Goal: Transaction & Acquisition: Purchase product/service

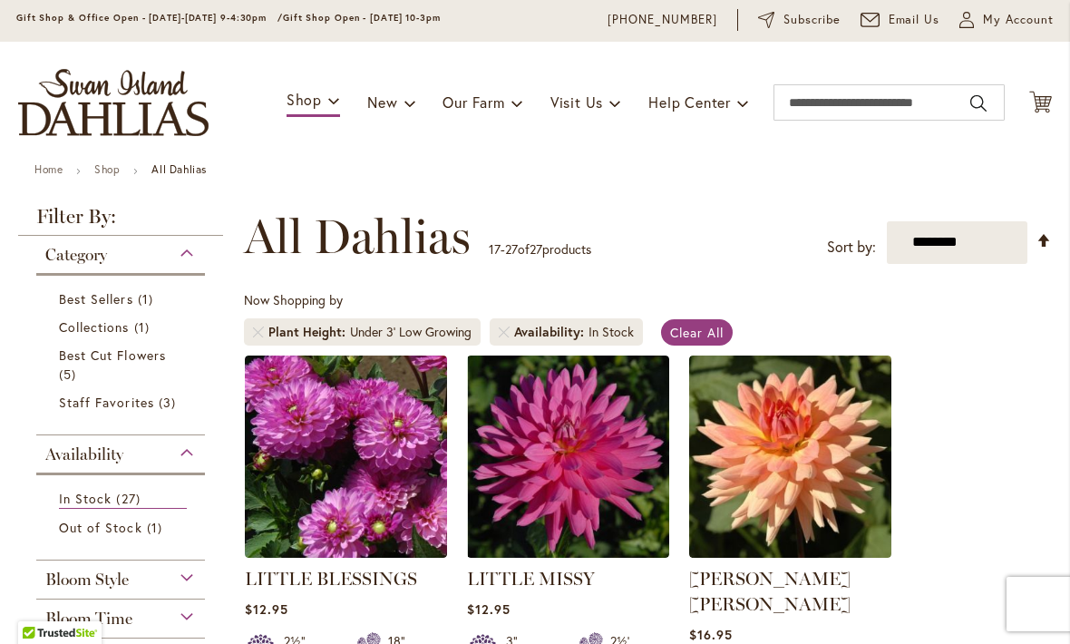
scroll to position [57, 0]
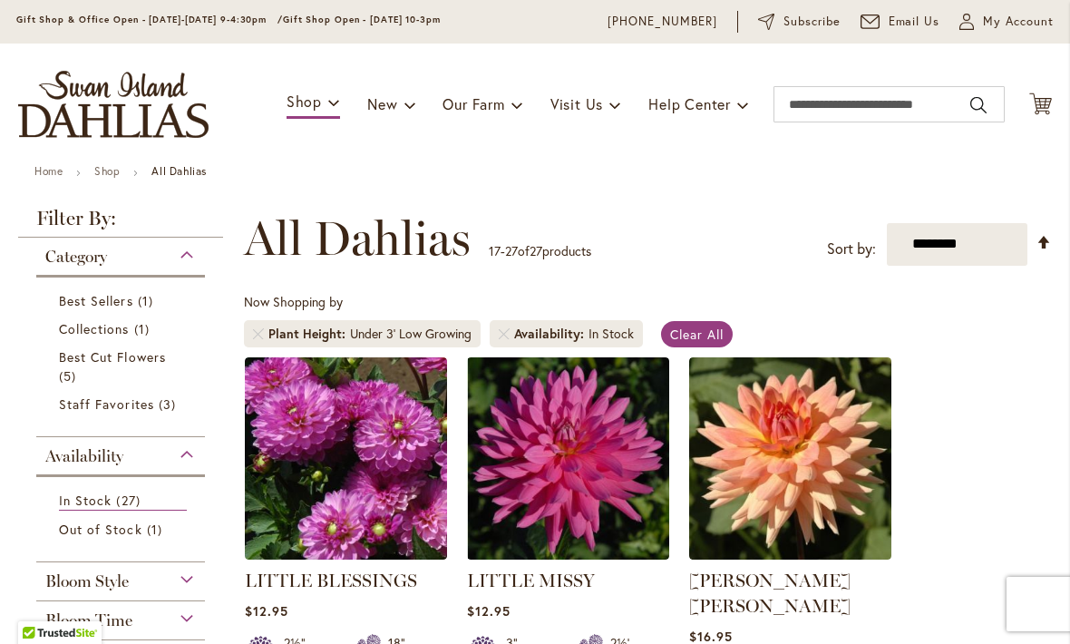
click at [92, 360] on span "Best Cut Flowers" at bounding box center [112, 356] width 107 height 17
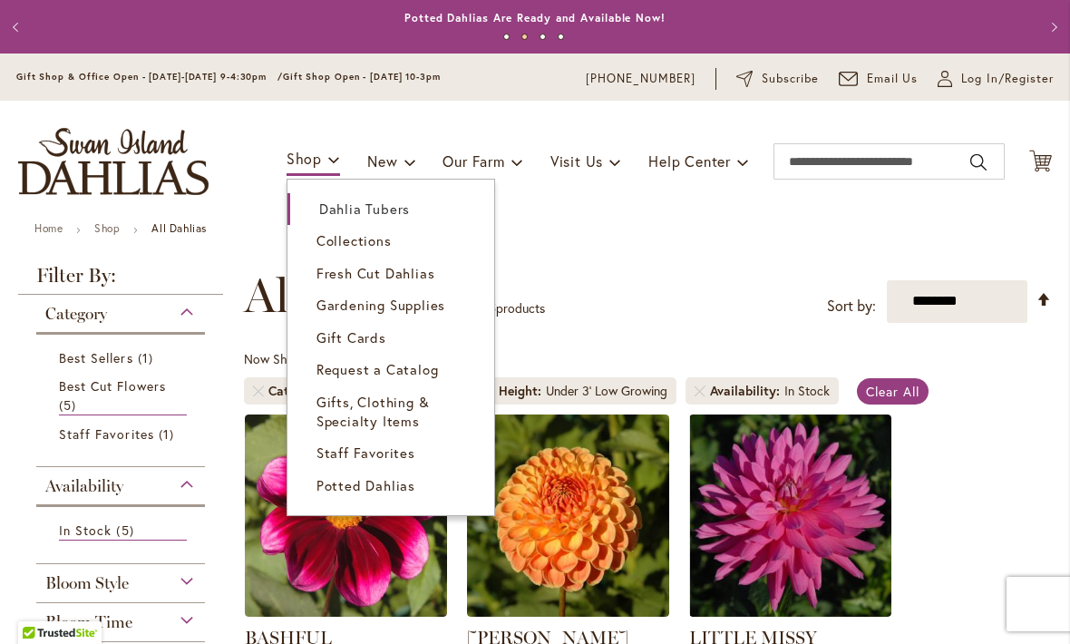
click at [354, 218] on span "Dahlia Tubers" at bounding box center [364, 208] width 91 height 18
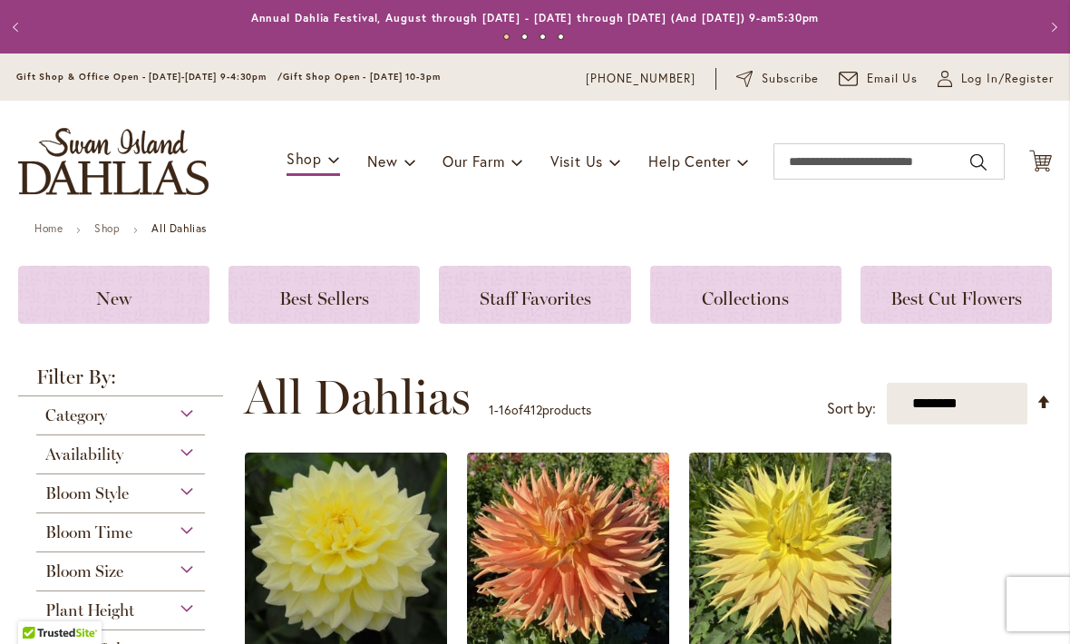
click at [99, 420] on span "Category" at bounding box center [76, 415] width 62 height 20
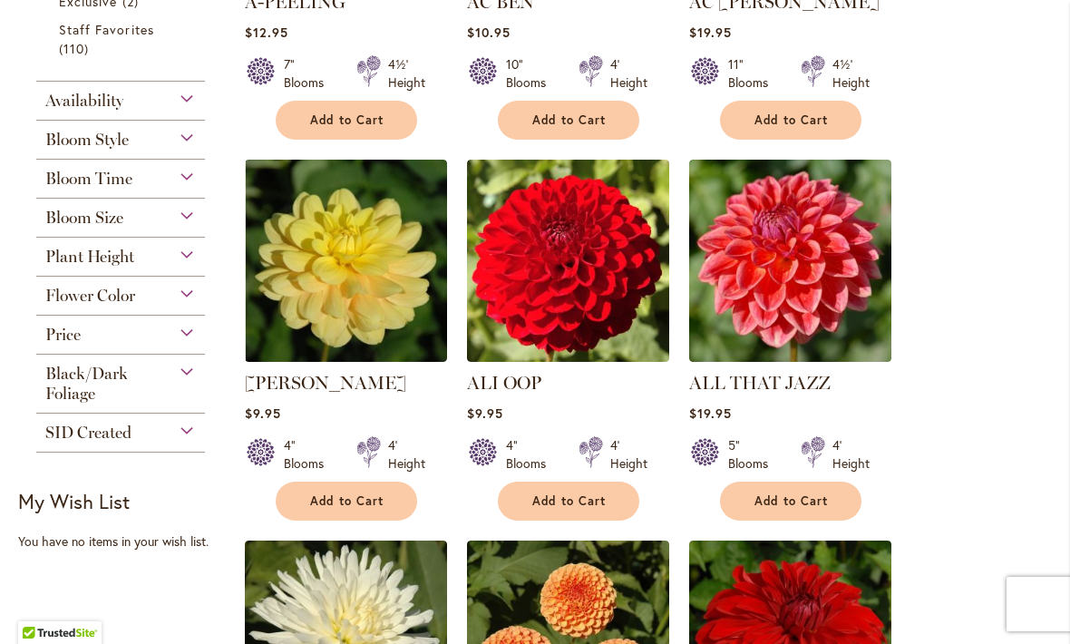
scroll to position [675, 0]
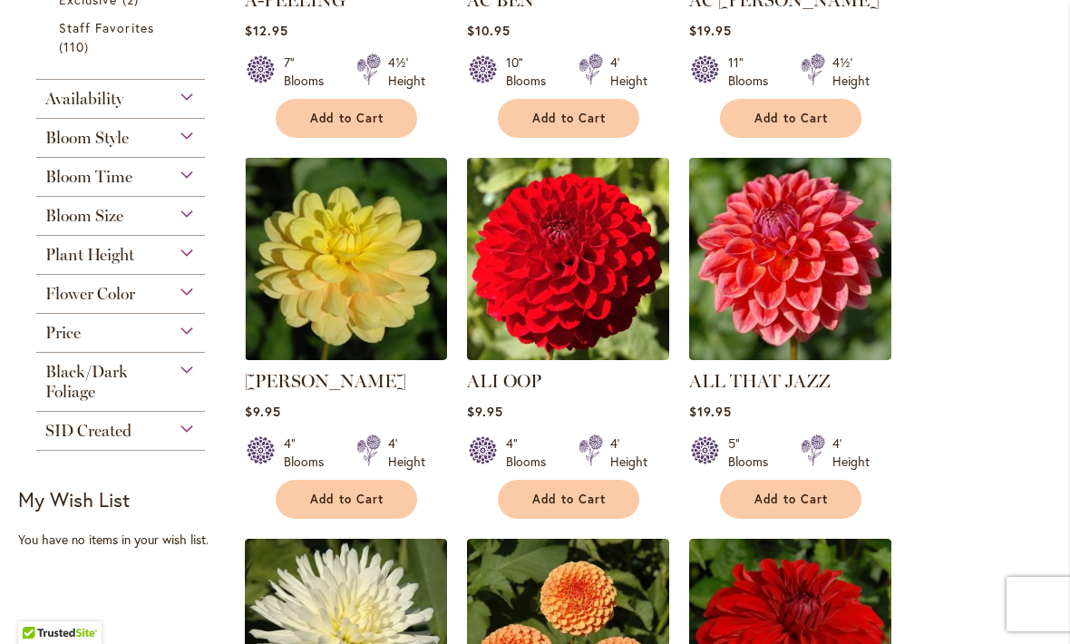
click at [171, 299] on div "Flower Color" at bounding box center [120, 289] width 169 height 29
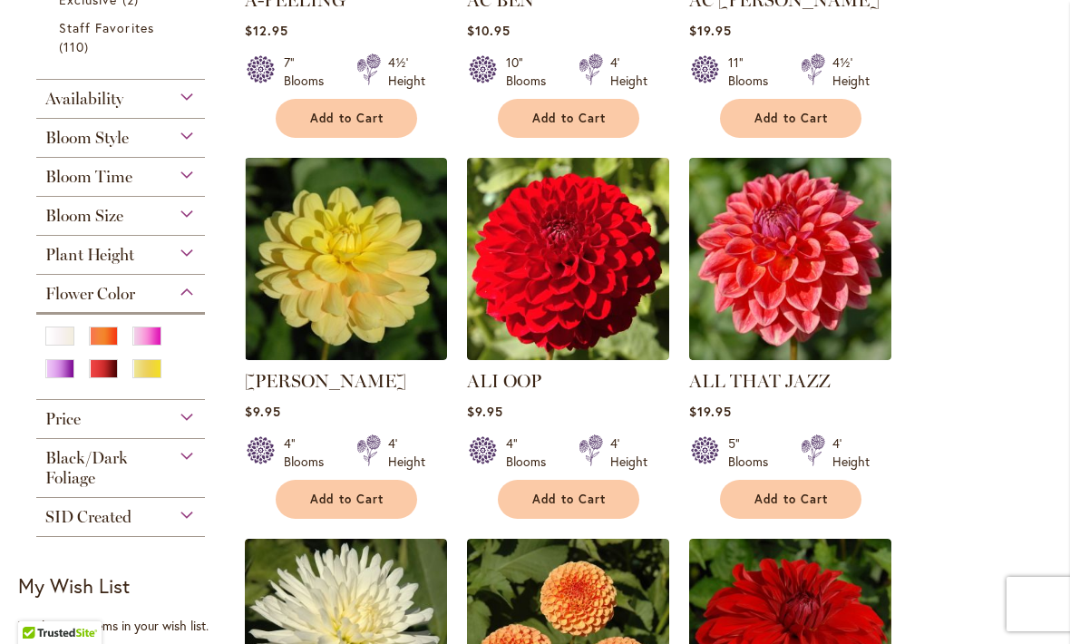
click at [151, 345] on div "Pink" at bounding box center [146, 335] width 29 height 19
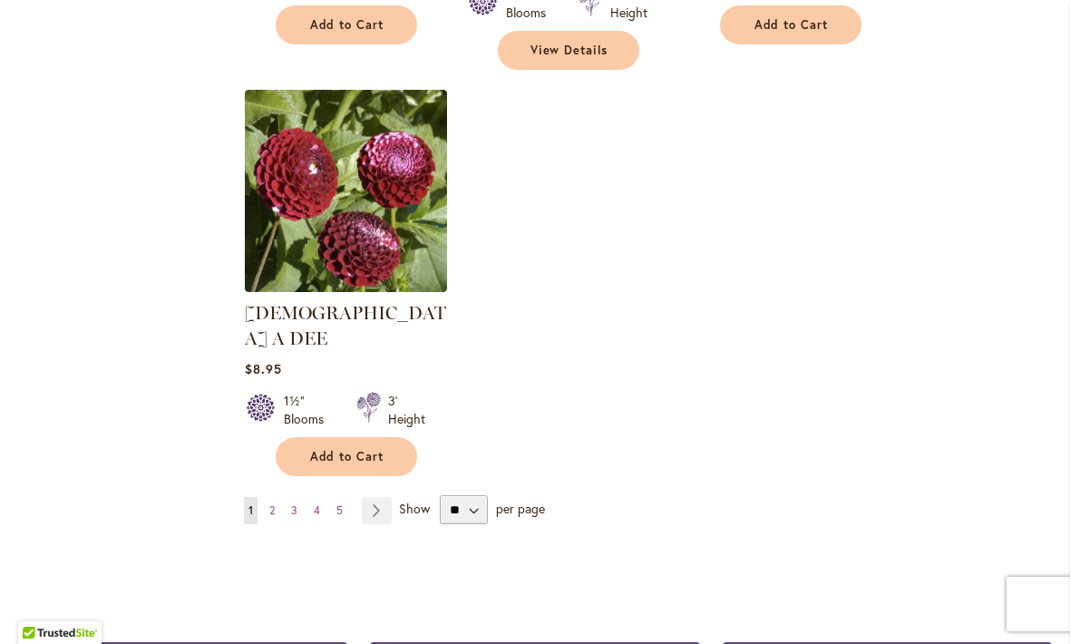
scroll to position [2292, 0]
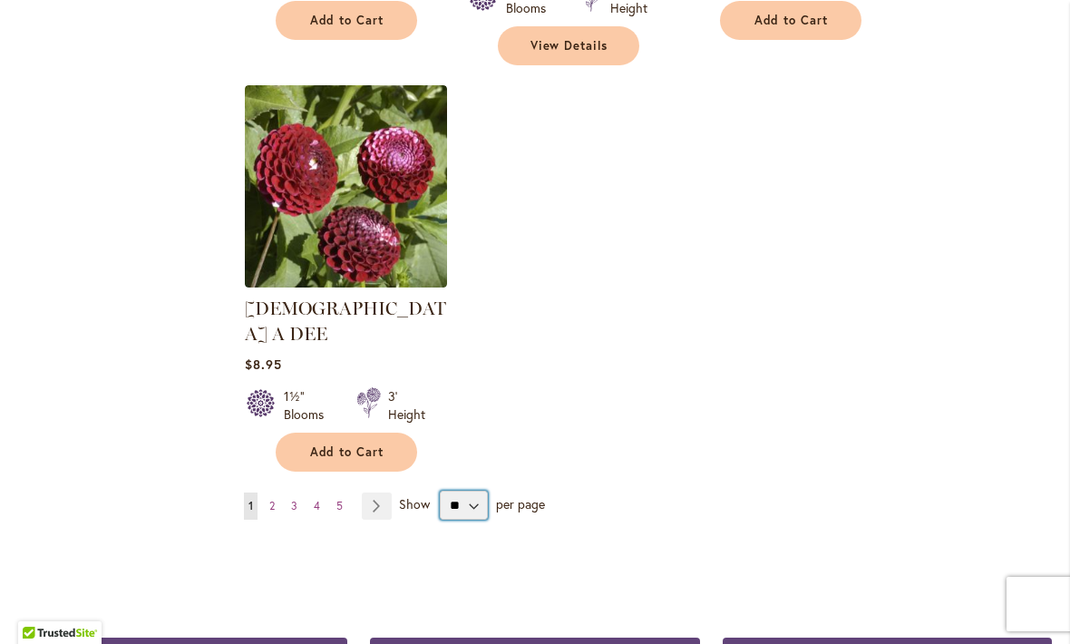
click at [466, 491] on select "** ** ** **" at bounding box center [464, 505] width 48 height 29
select select "**"
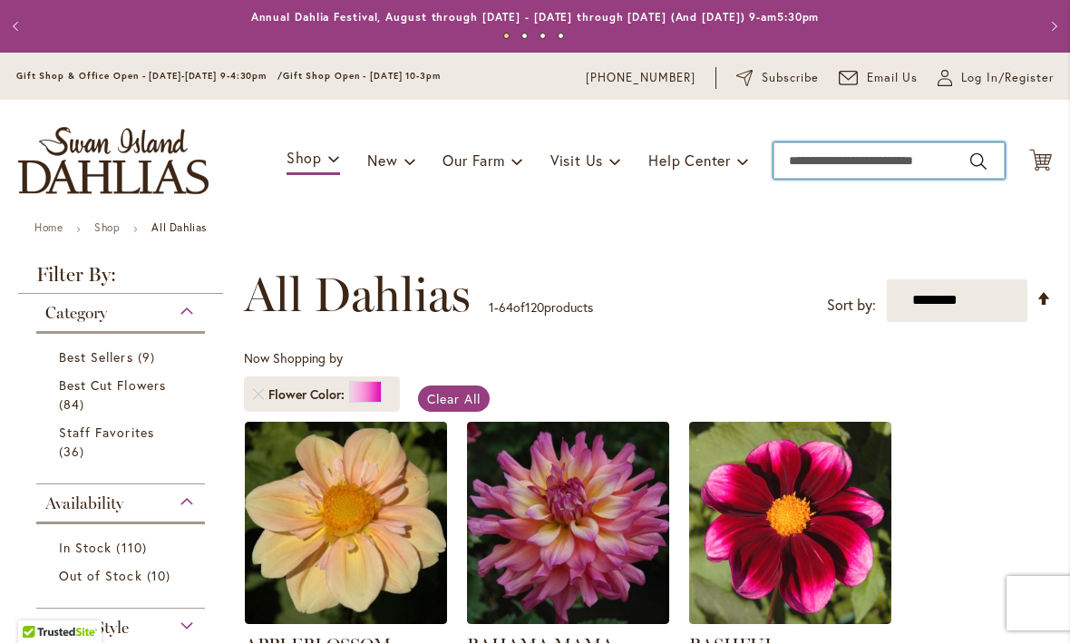
click at [828, 160] on input "Search" at bounding box center [888, 161] width 231 height 36
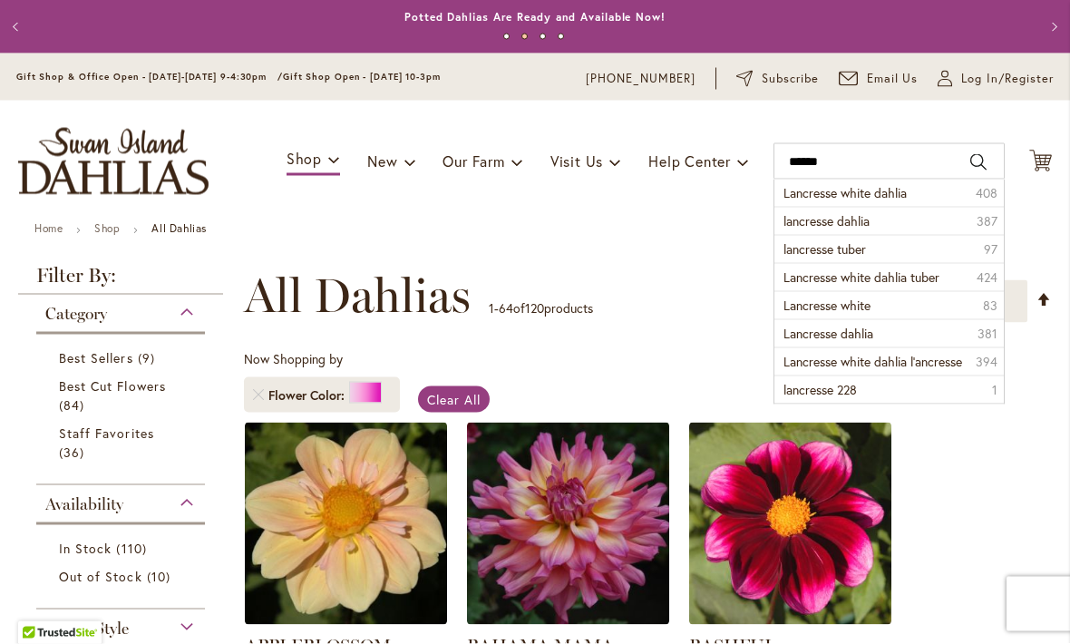
click at [817, 221] on span "lancresse dahlia" at bounding box center [826, 220] width 86 height 17
type input "**********"
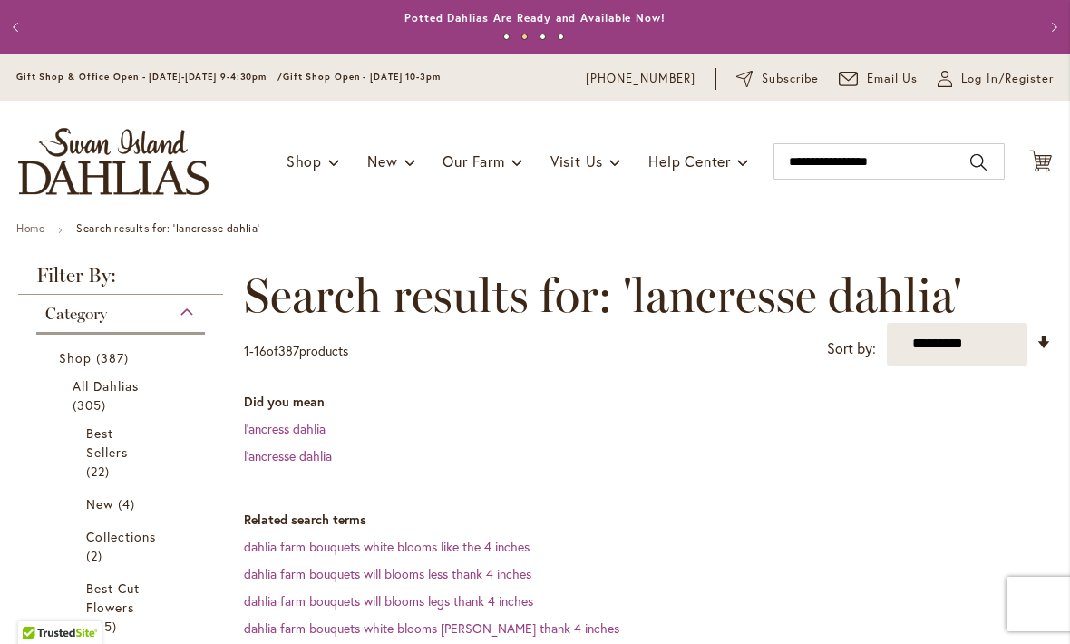
click at [271, 421] on link "l'ancress dahlia" at bounding box center [285, 428] width 82 height 17
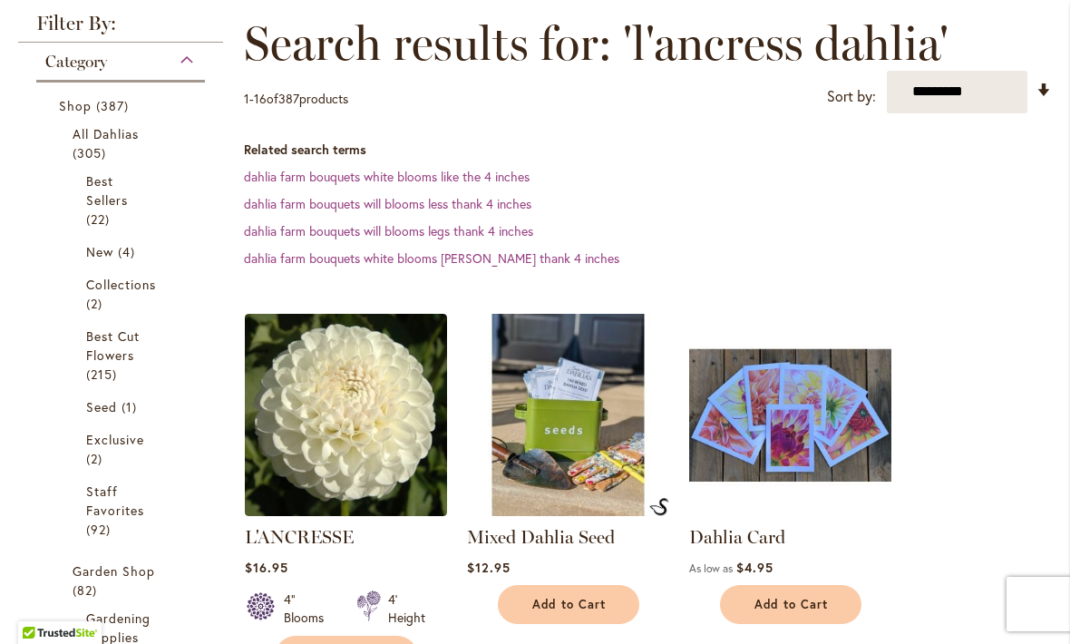
scroll to position [311, 0]
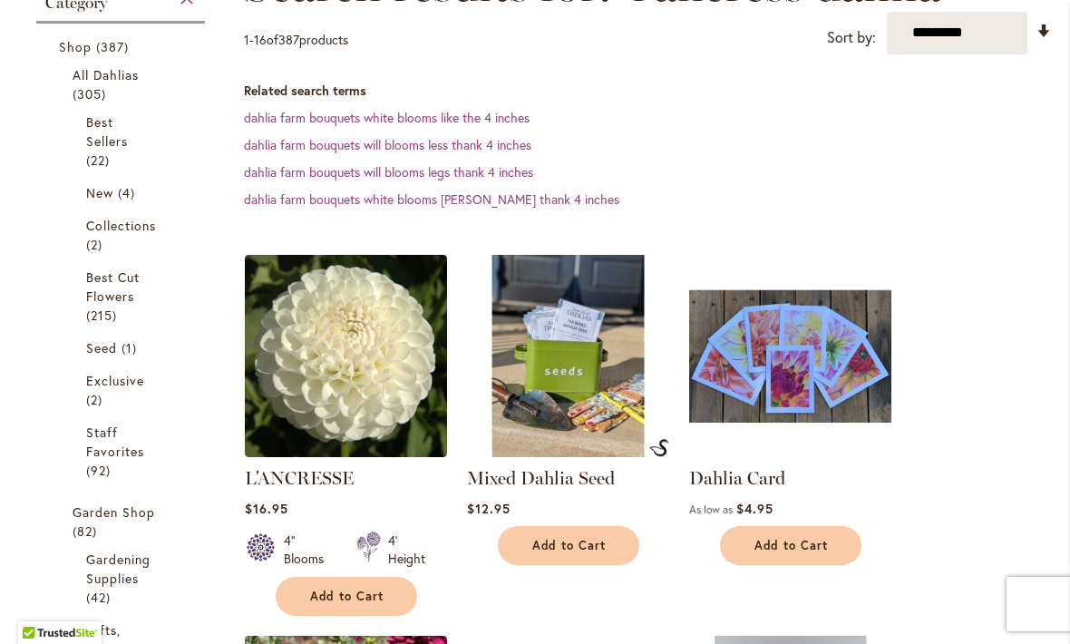
click at [325, 394] on img at bounding box center [346, 356] width 202 height 202
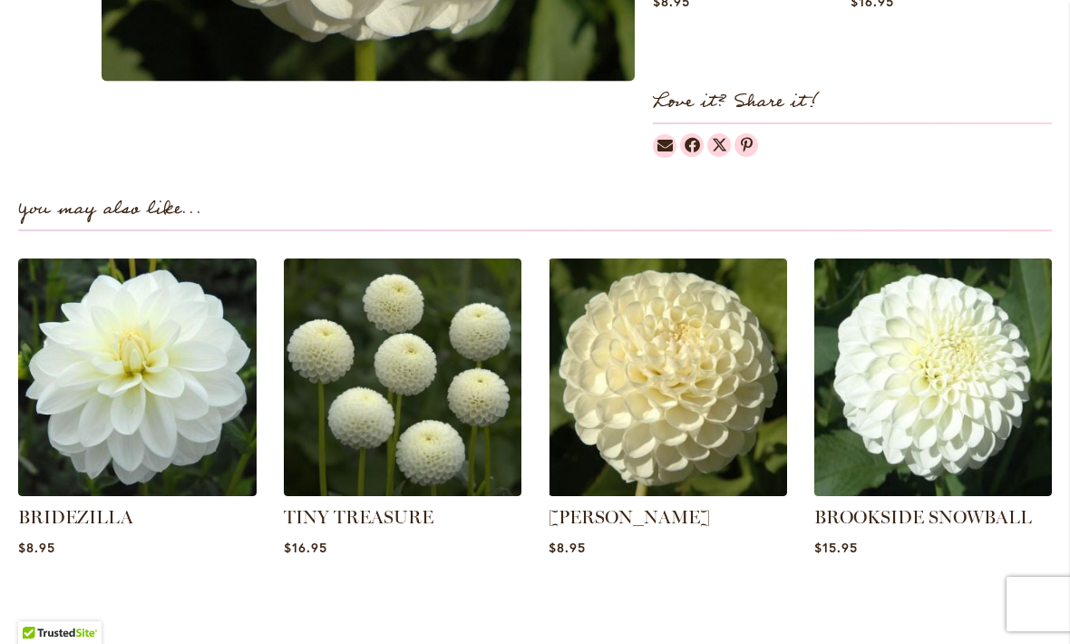
scroll to position [1087, 0]
click at [355, 441] on img at bounding box center [403, 377] width 238 height 238
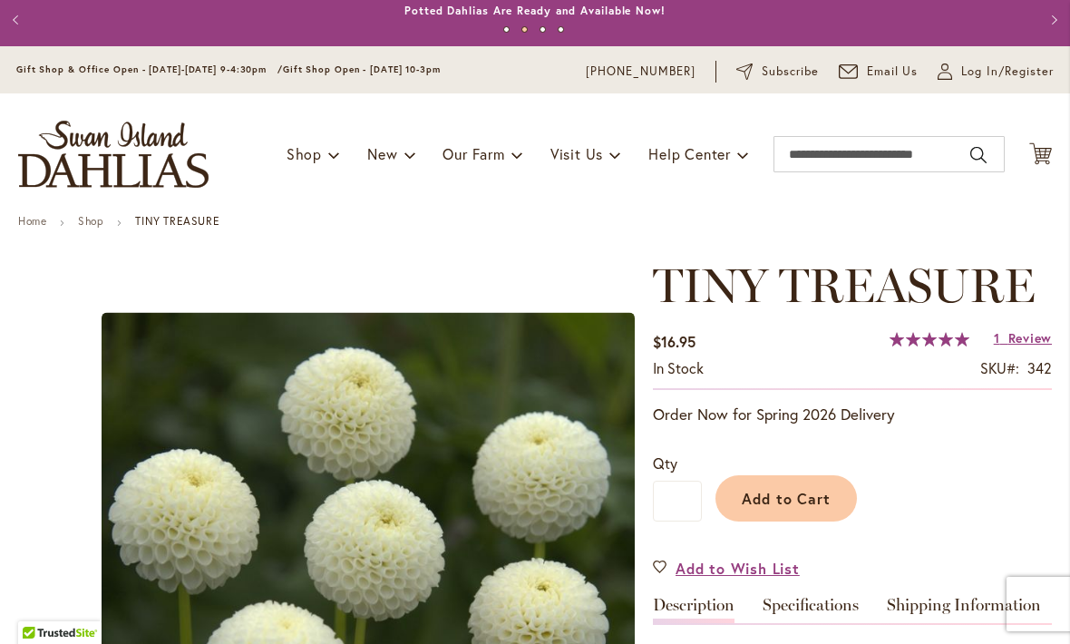
scroll to position [6, 0]
